Goal: Transaction & Acquisition: Purchase product/service

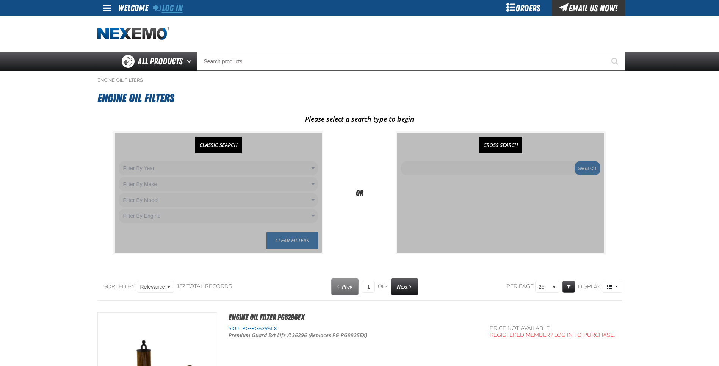
click at [164, 8] on link "Log In" at bounding box center [168, 8] width 30 height 11
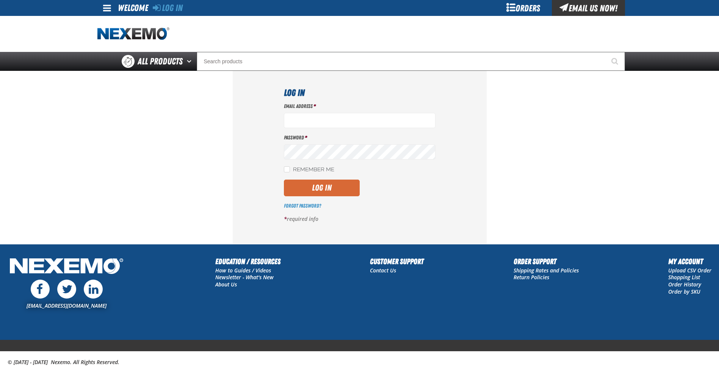
type input "[EMAIL_ADDRESS][DOMAIN_NAME]"
click at [300, 192] on button "Log In" at bounding box center [322, 188] width 76 height 17
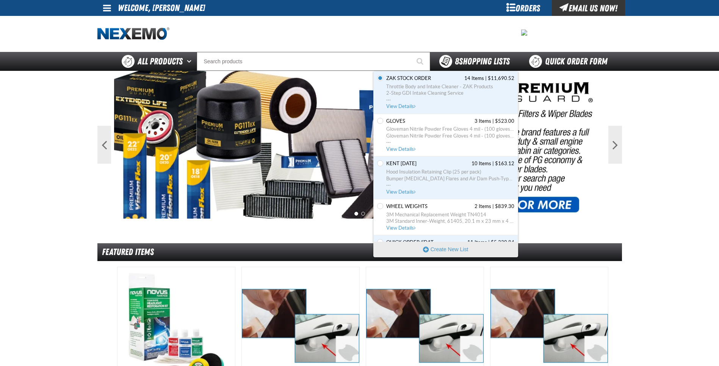
click at [482, 64] on span "8 Shopping Lists" at bounding box center [482, 61] width 55 height 11
click at [418, 125] on link "Gloves 3 Items | $523.00 Gloveman Nitrile Powder Free Gloves 4 mil - (100 glove…" at bounding box center [450, 135] width 130 height 35
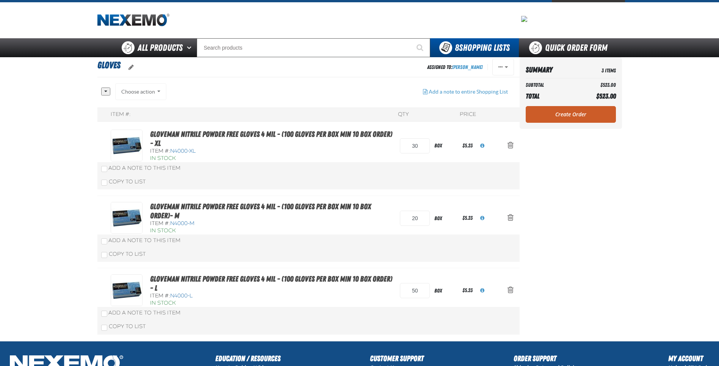
scroll to position [38, 0]
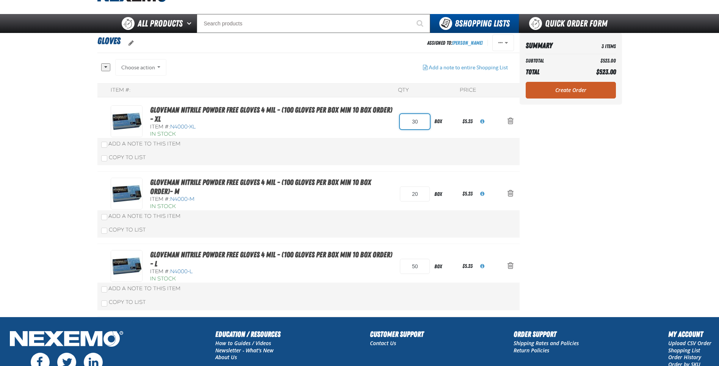
drag, startPoint x: 421, startPoint y: 121, endPoint x: 407, endPoint y: 120, distance: 14.1
click at [407, 120] on input "30" at bounding box center [415, 121] width 30 height 15
type input "40"
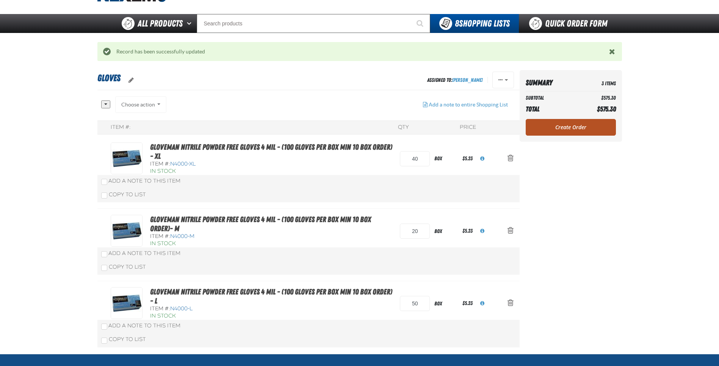
click at [572, 130] on link "Create Order" at bounding box center [571, 127] width 90 height 17
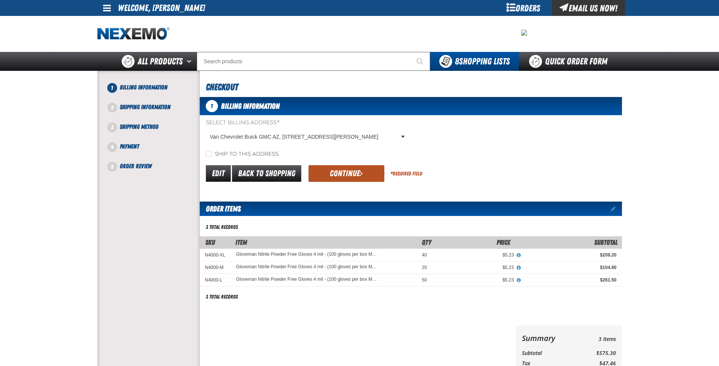
click at [333, 174] on button "Continue" at bounding box center [346, 173] width 76 height 17
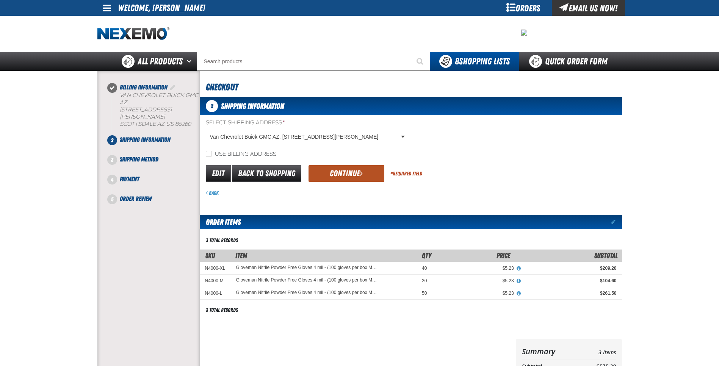
click at [358, 172] on button "Continue" at bounding box center [346, 173] width 76 height 17
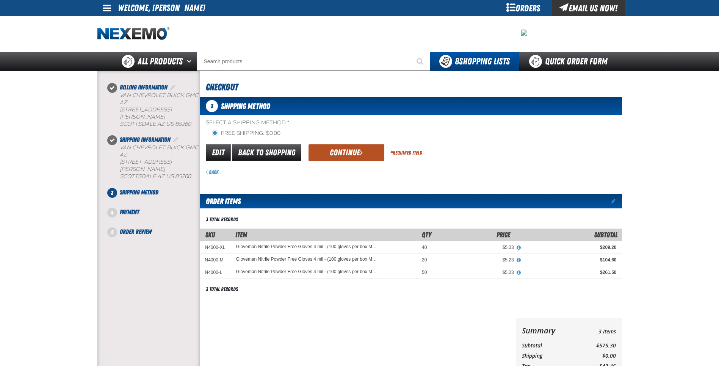
click at [341, 157] on button "Continue" at bounding box center [346, 152] width 76 height 17
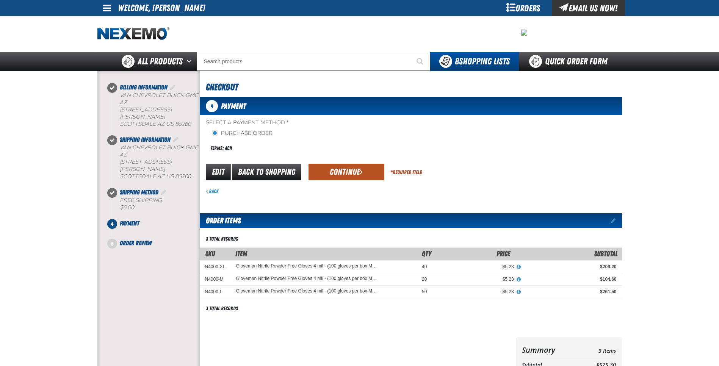
click at [344, 172] on button "Continue" at bounding box center [346, 172] width 76 height 17
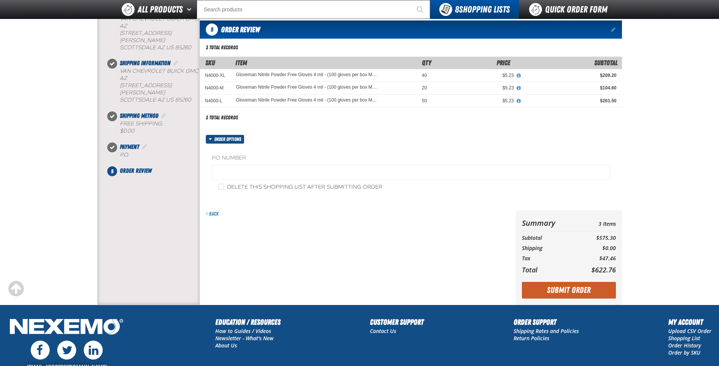
scroll to position [76, 0]
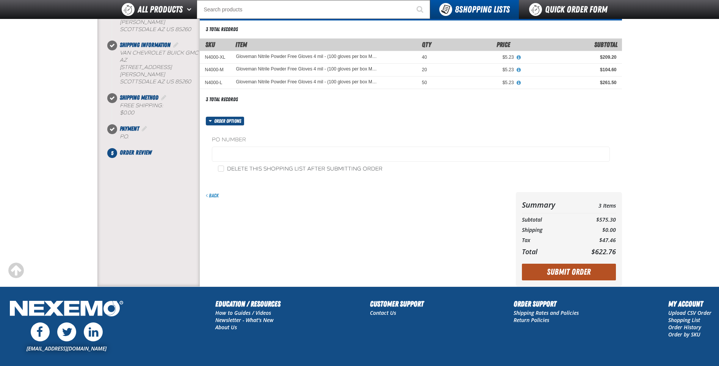
click at [552, 268] on button "Submit Order" at bounding box center [569, 272] width 94 height 17
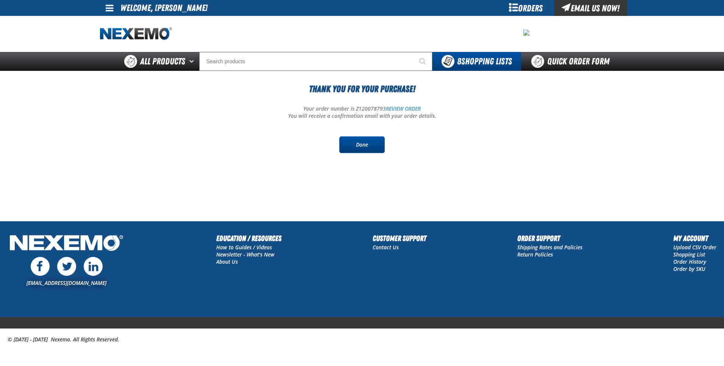
click at [375, 146] on link "Done" at bounding box center [361, 144] width 45 height 17
